Goal: Navigation & Orientation: Find specific page/section

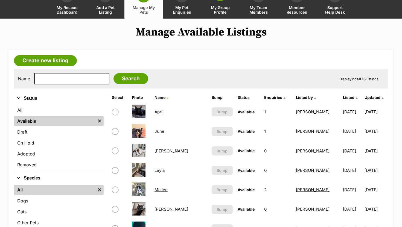
click at [219, 9] on span "My Group Profile" at bounding box center [220, 9] width 25 height 9
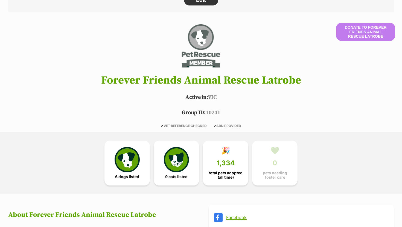
scroll to position [167, 0]
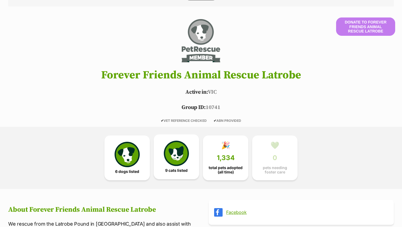
click at [176, 160] on img at bounding box center [176, 153] width 25 height 25
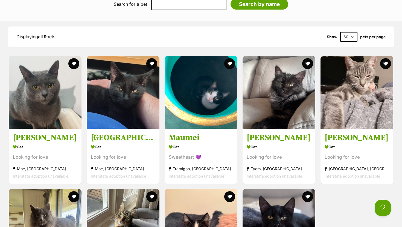
scroll to position [487, 0]
